Goal: Task Accomplishment & Management: Use online tool/utility

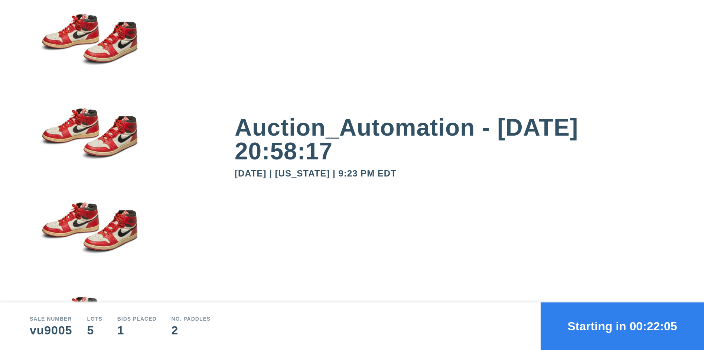
click at [622, 326] on button "Starting in 00:22:05" at bounding box center [621, 326] width 163 height 48
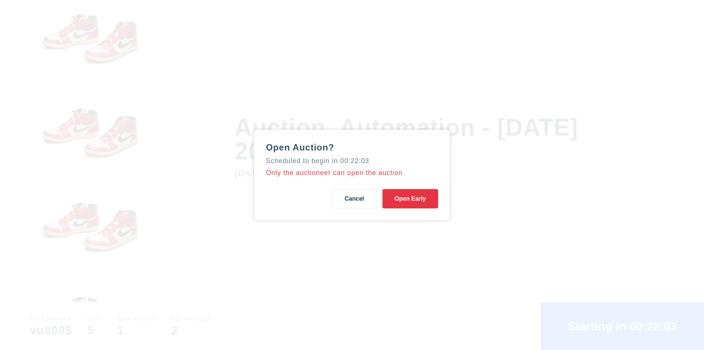
click at [410, 199] on button "Open Early" at bounding box center [410, 198] width 56 height 19
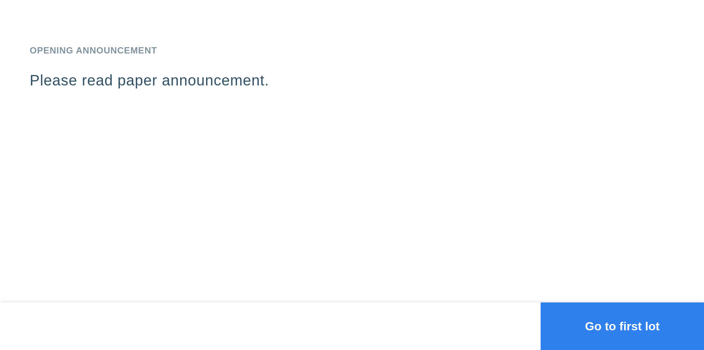
click at [622, 326] on button "Go to first lot" at bounding box center [621, 326] width 163 height 48
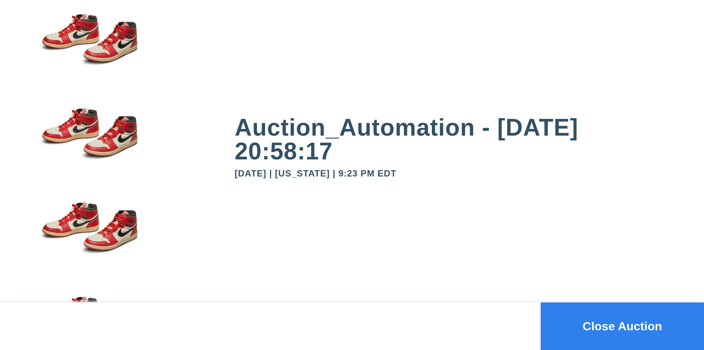
click at [622, 326] on button "Close Auction" at bounding box center [621, 326] width 163 height 48
